Goal: Task Accomplishment & Management: Use online tool/utility

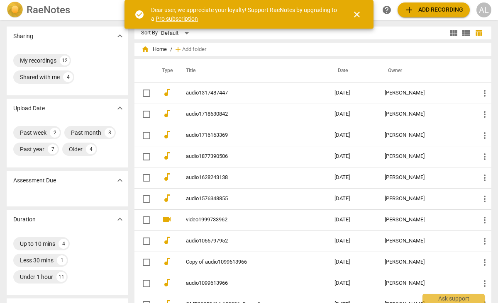
click at [359, 16] on span "close" at bounding box center [357, 15] width 10 height 10
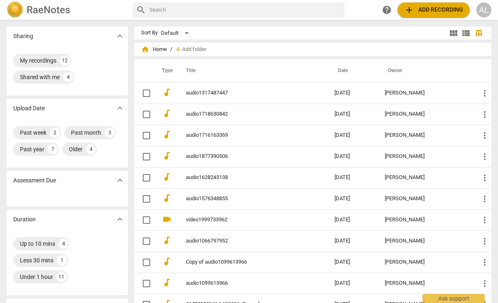
click at [407, 10] on span "add" at bounding box center [409, 10] width 10 height 10
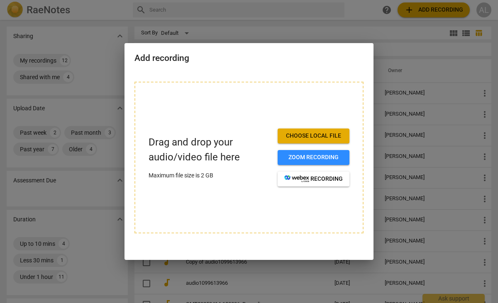
click at [320, 140] on span "Choose local file" at bounding box center [313, 136] width 59 height 8
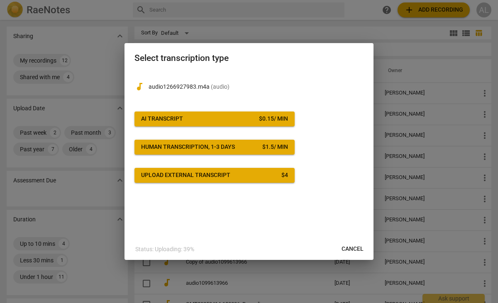
click at [259, 120] on div "$ 0.15 / min" at bounding box center [273, 119] width 29 height 8
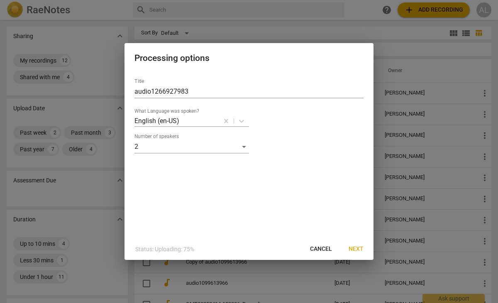
click at [354, 250] on span "Next" at bounding box center [356, 249] width 15 height 8
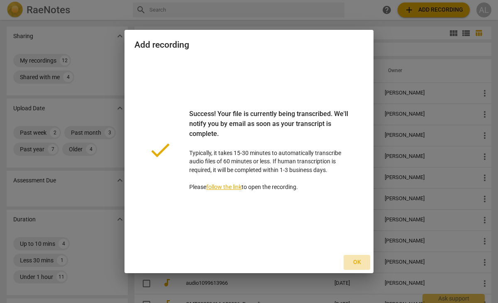
click at [355, 259] on span "Ok" at bounding box center [356, 263] width 13 height 8
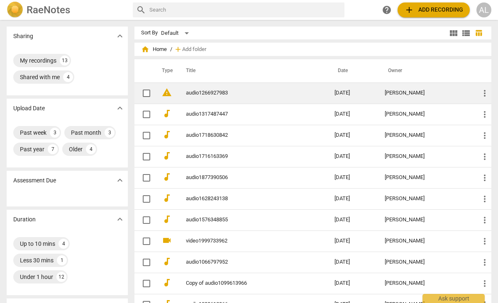
click at [305, 95] on link "audio1266927983" at bounding box center [245, 93] width 119 height 6
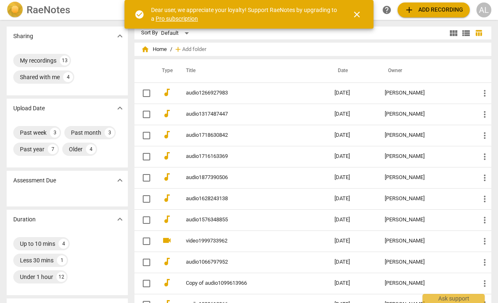
click at [359, 13] on span "close" at bounding box center [357, 15] width 10 height 10
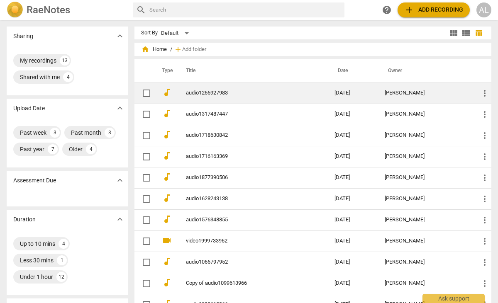
click at [217, 93] on link "audio1266927983" at bounding box center [245, 93] width 119 height 6
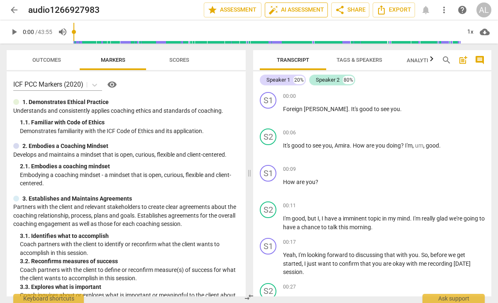
click at [308, 12] on span "auto_fix_high AI Assessment" at bounding box center [297, 10] width 56 height 10
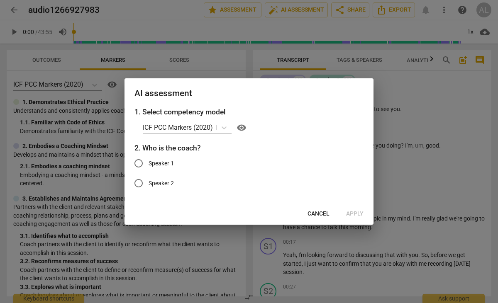
click at [318, 96] on h2 "AI assessment" at bounding box center [248, 93] width 229 height 10
click at [322, 215] on span "Cancel" at bounding box center [319, 214] width 22 height 8
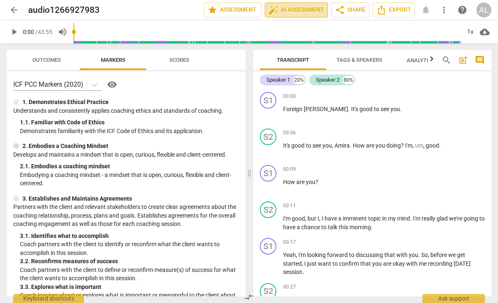
click at [303, 11] on span "auto_fix_high AI Assessment" at bounding box center [297, 10] width 56 height 10
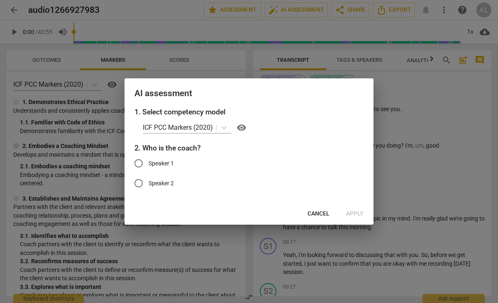
click at [175, 161] on label "Speaker 1" at bounding box center [243, 164] width 228 height 20
click at [149, 161] on input "Speaker 1" at bounding box center [139, 164] width 20 height 20
radio input "true"
click at [347, 215] on span "Apply" at bounding box center [354, 214] width 17 height 8
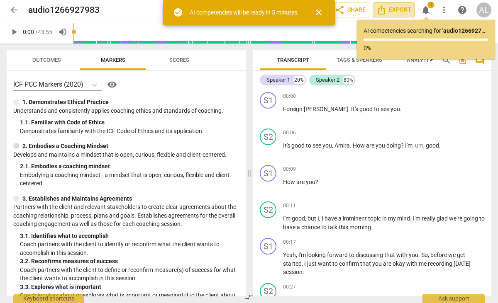
click at [396, 11] on span "Export" at bounding box center [393, 10] width 35 height 10
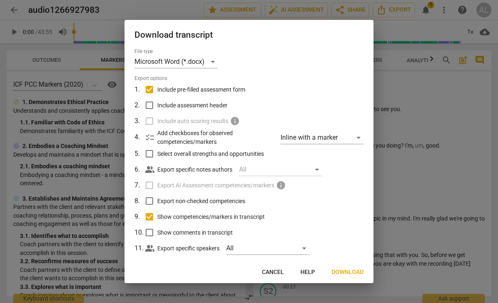
click at [347, 273] on span "Download" at bounding box center [348, 273] width 32 height 8
